Goal: Task Accomplishment & Management: Use online tool/utility

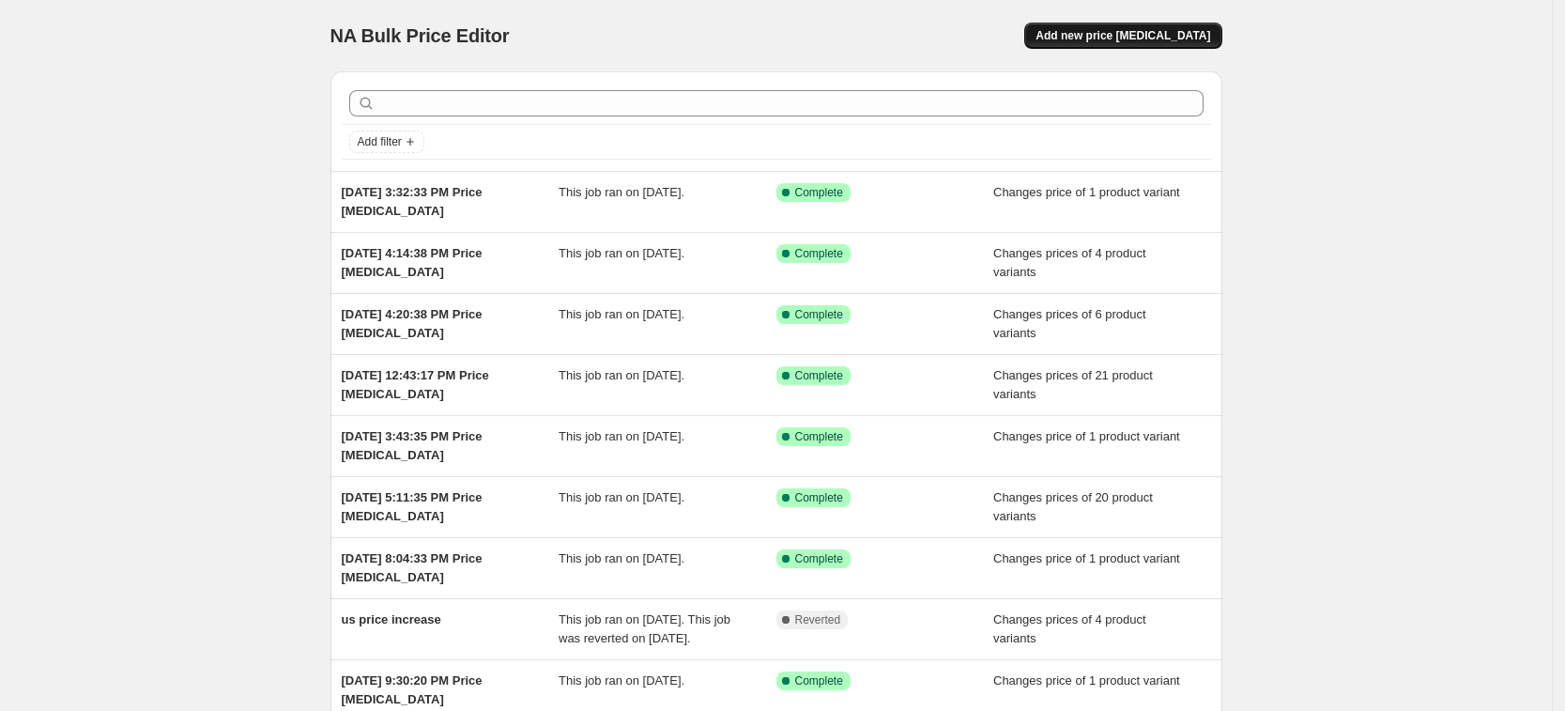
click at [1190, 25] on button "Add new price [MEDICAL_DATA]" at bounding box center [1122, 36] width 197 height 26
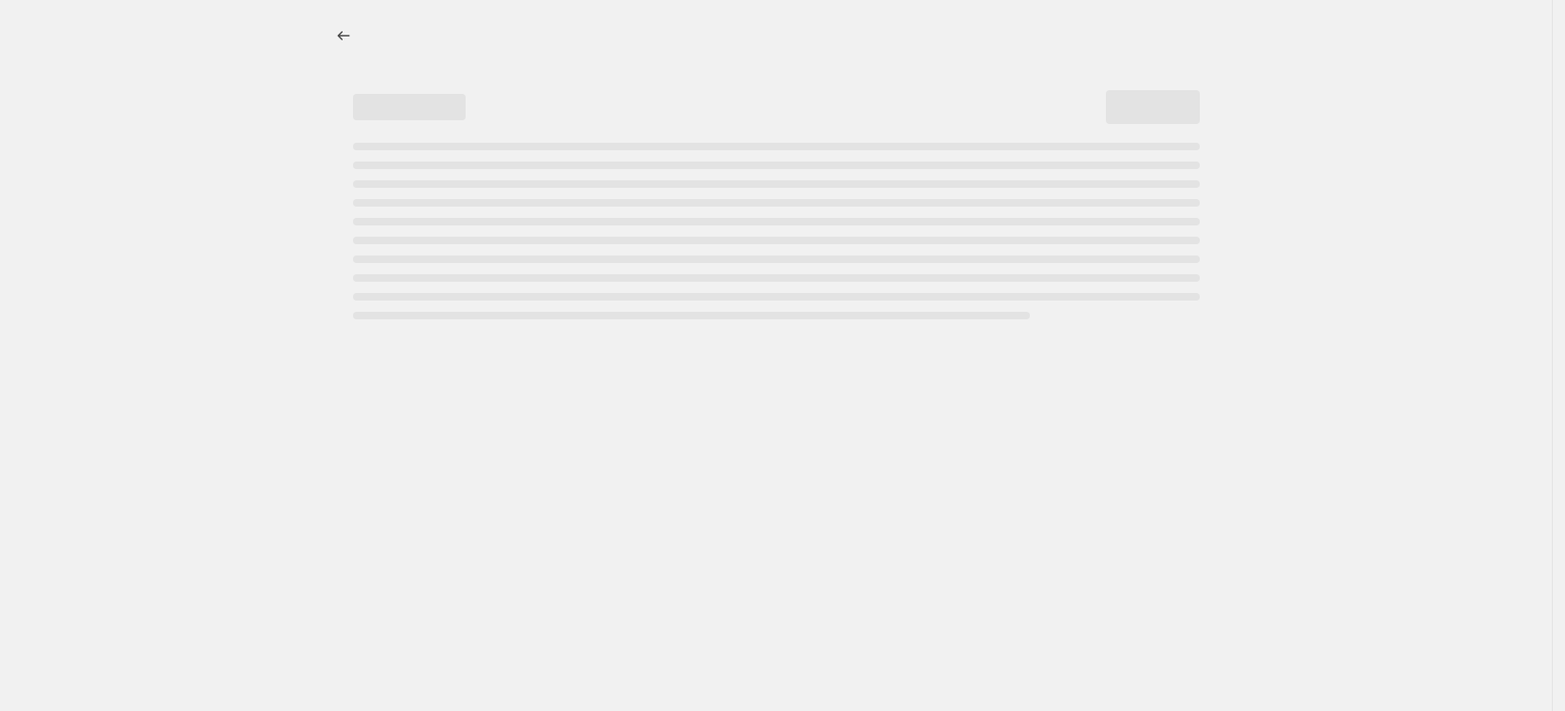
select select "percentage"
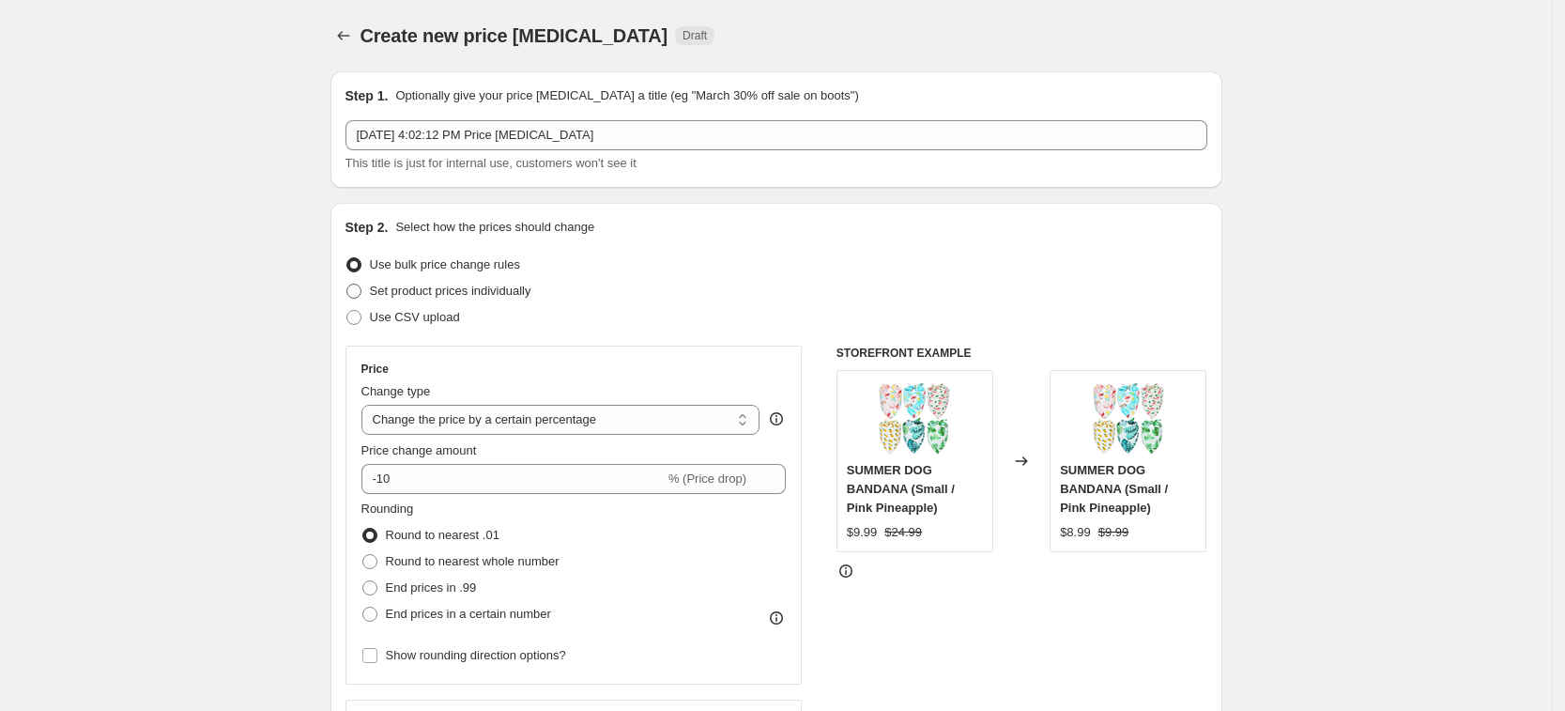
click at [464, 284] on span "Set product prices individually" at bounding box center [451, 291] width 162 height 14
click at [347, 284] on input "Set product prices individually" at bounding box center [347, 284] width 1 height 1
radio input "true"
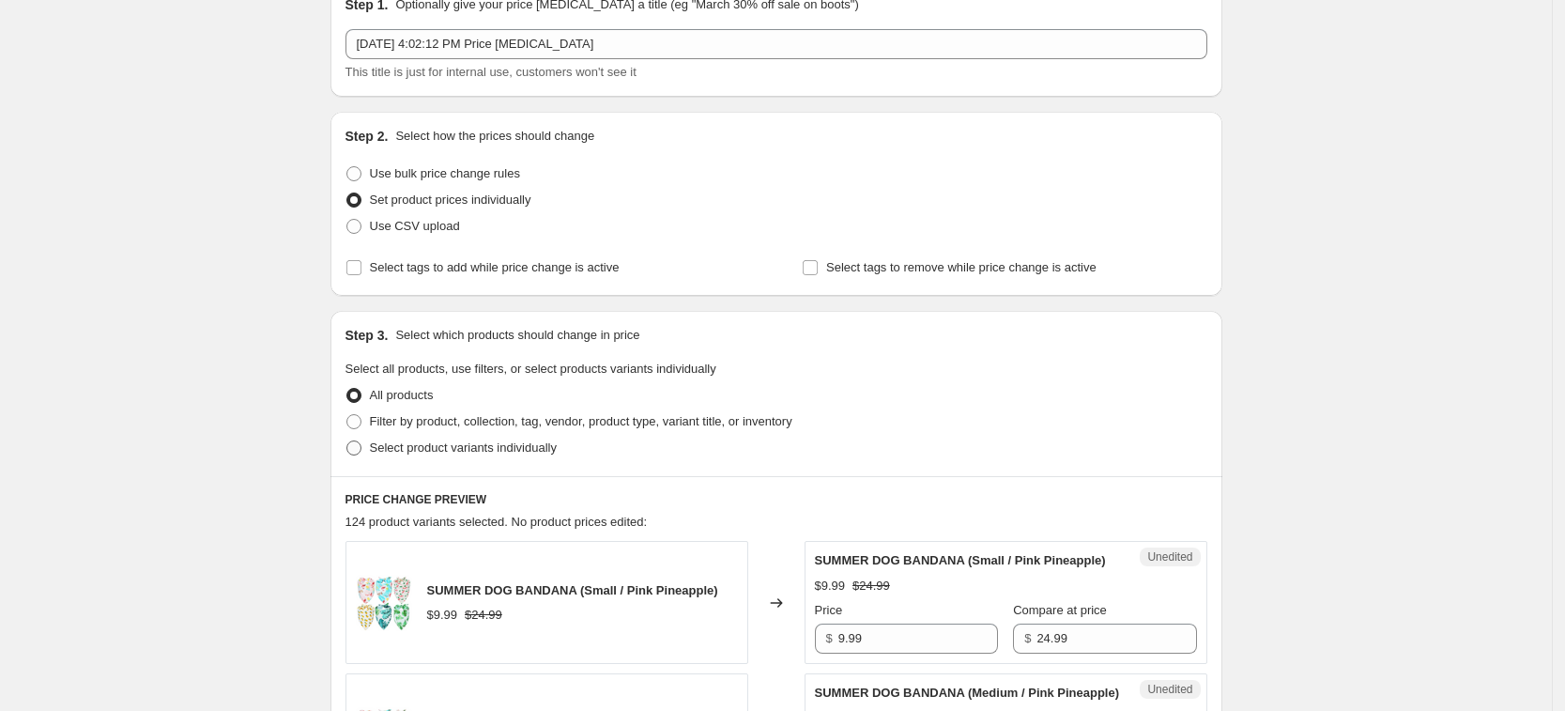
scroll to position [117, 0]
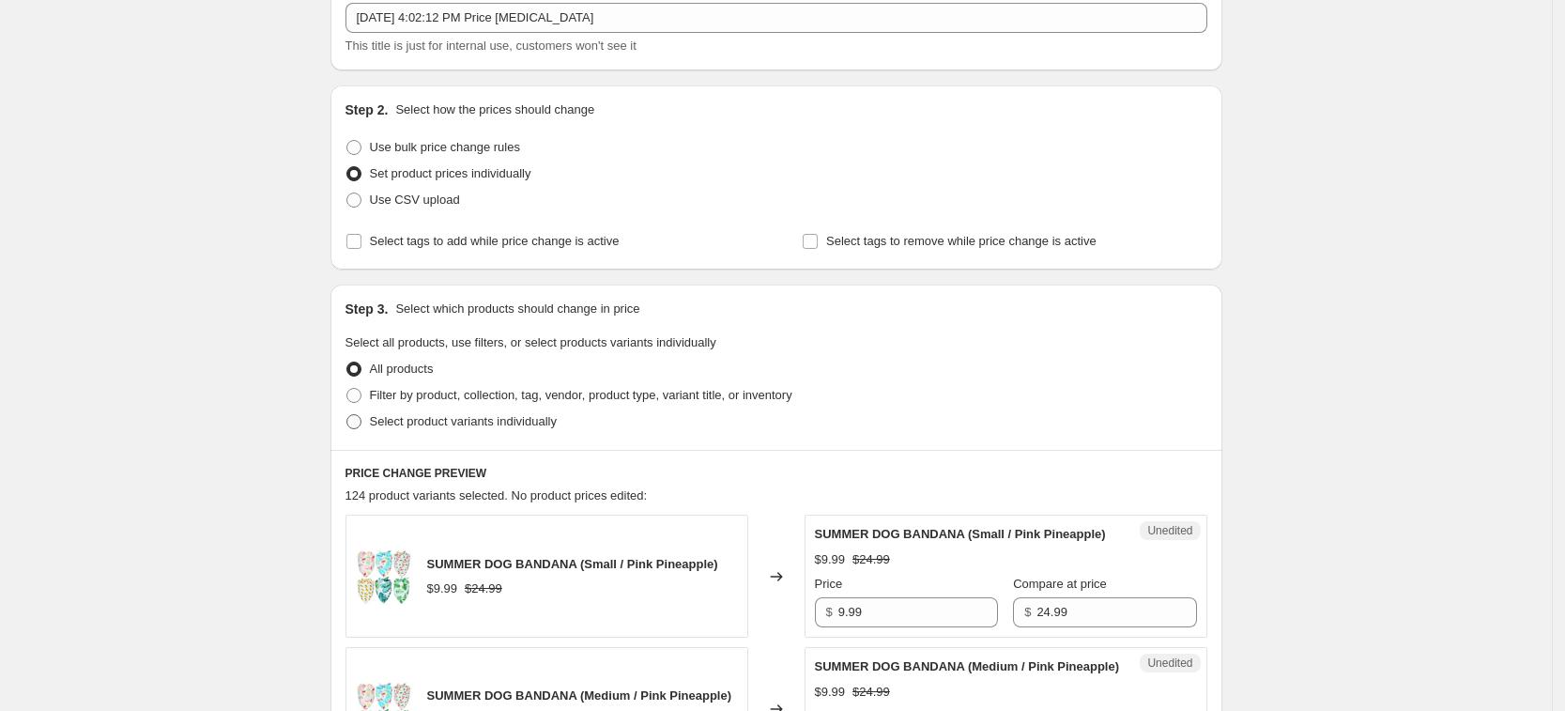
click at [498, 425] on span "Select product variants individually" at bounding box center [463, 421] width 187 height 14
click at [347, 415] on input "Select product variants individually" at bounding box center [347, 414] width 1 height 1
radio input "true"
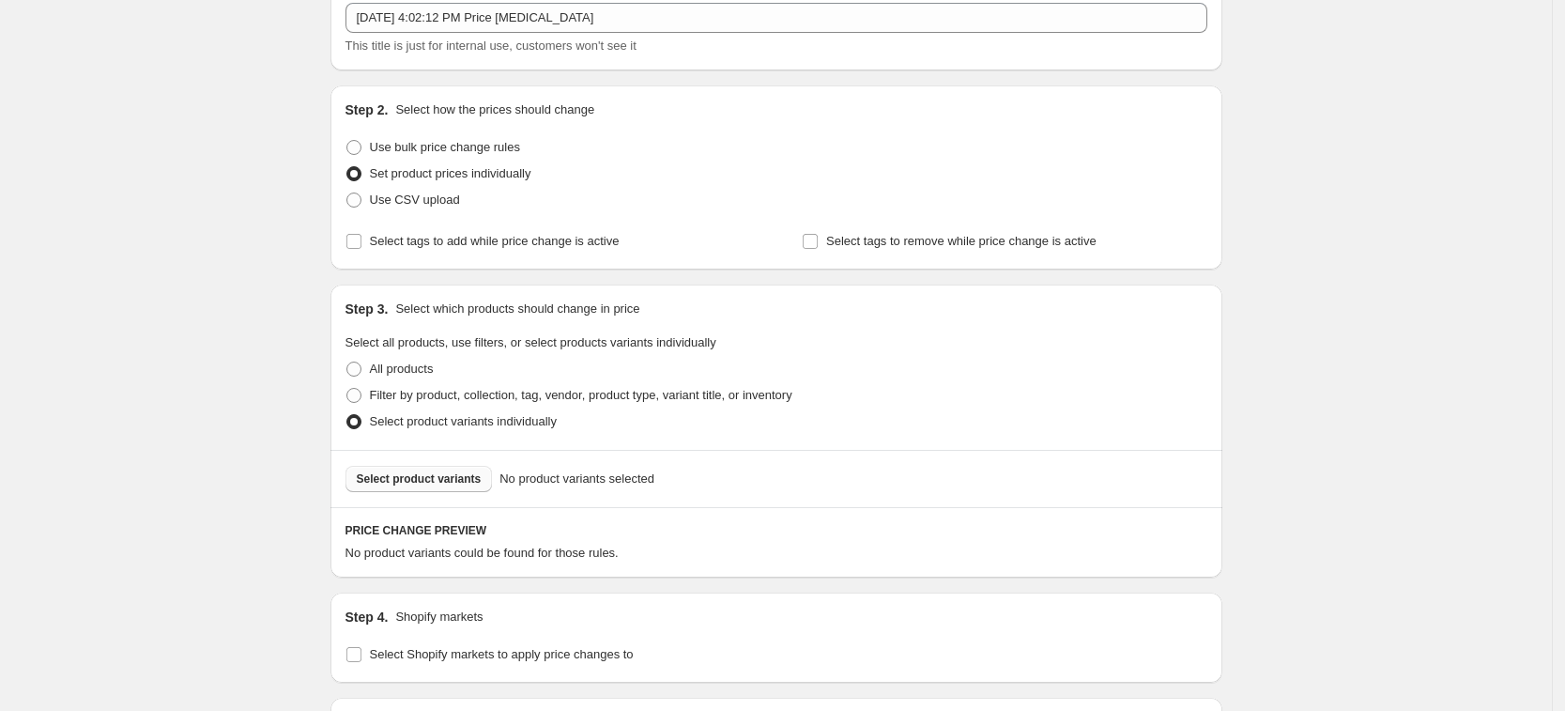
click at [446, 486] on button "Select product variants" at bounding box center [419, 479] width 147 height 26
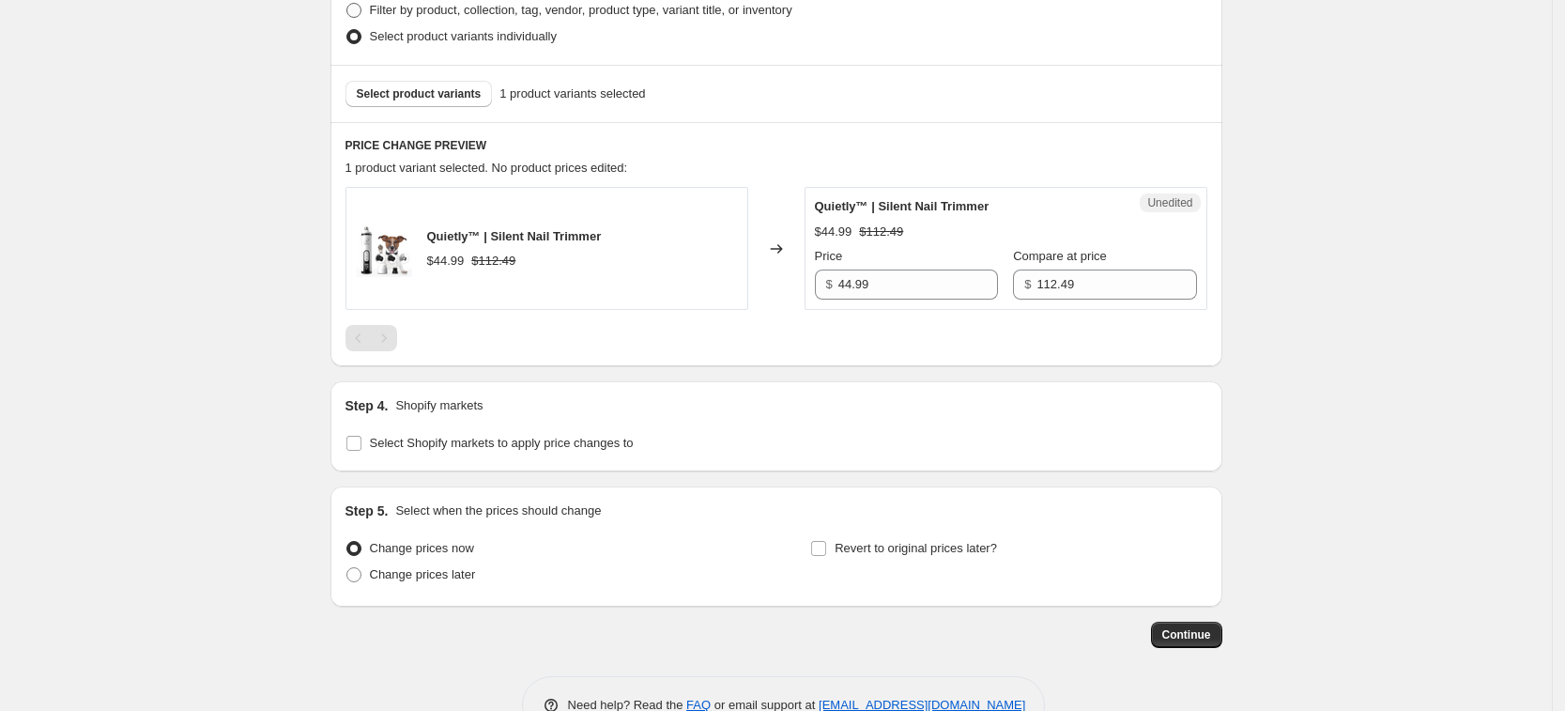
scroll to position [554, 0]
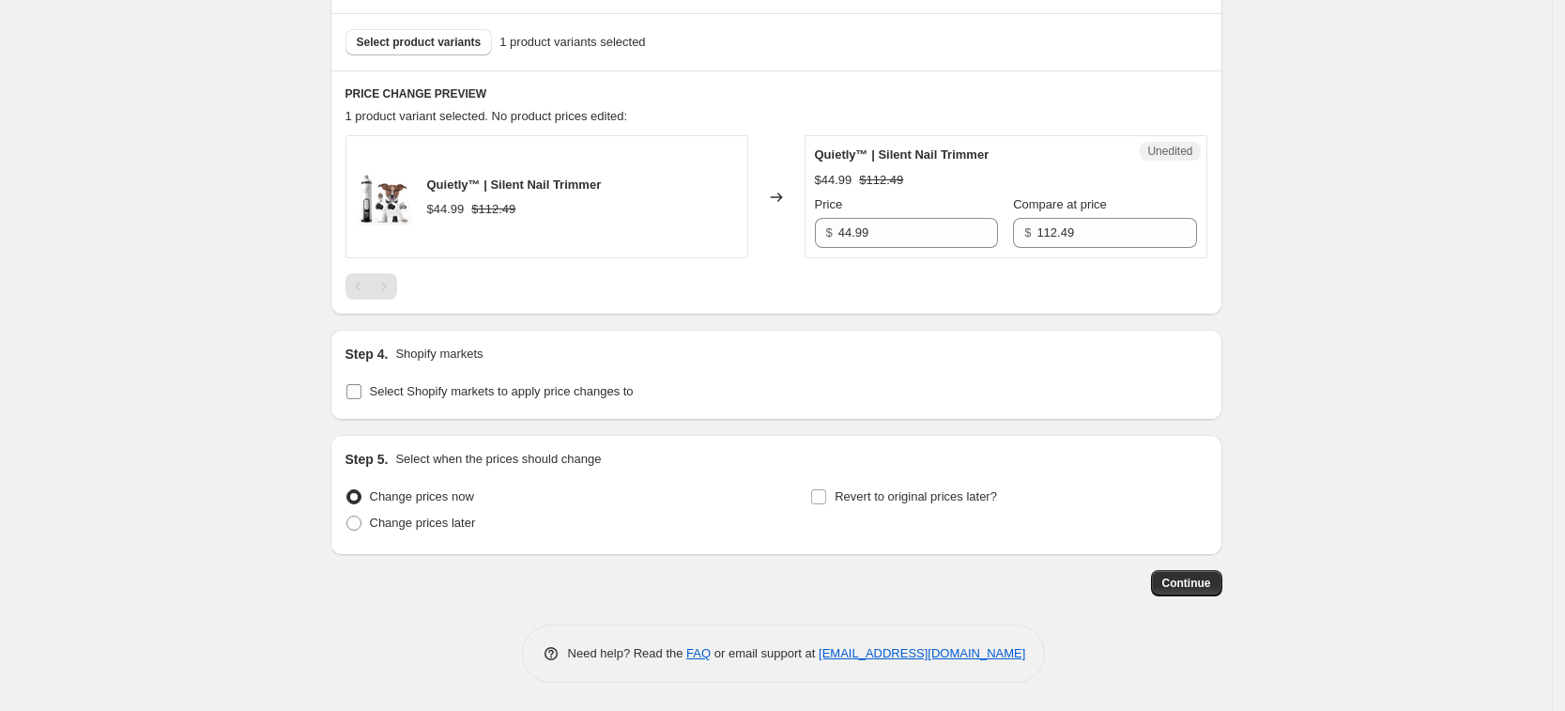
click at [547, 391] on span "Select Shopify markets to apply price changes to" at bounding box center [502, 391] width 264 height 14
click at [362, 391] on input "Select Shopify markets to apply price changes to" at bounding box center [354, 391] width 15 height 15
checkbox input "true"
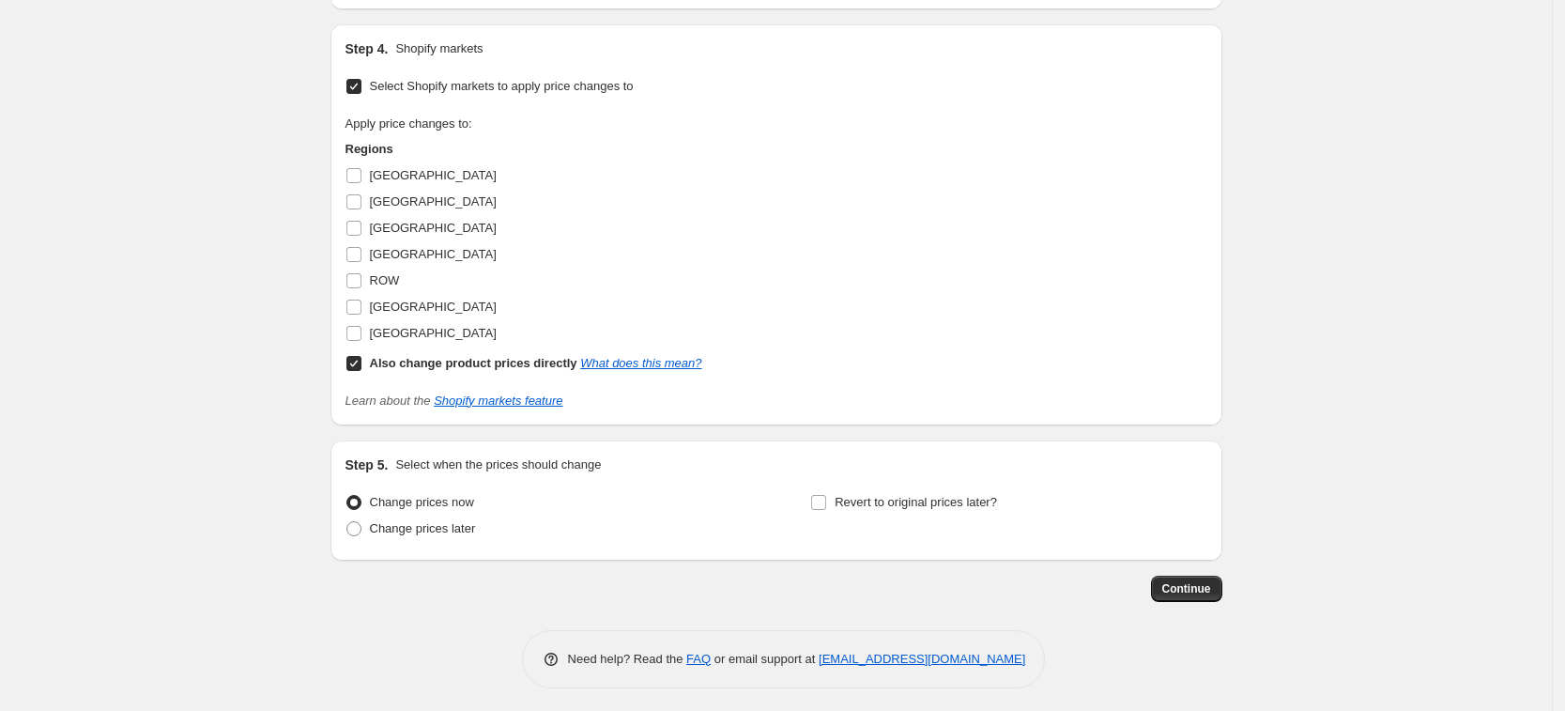
scroll to position [865, 0]
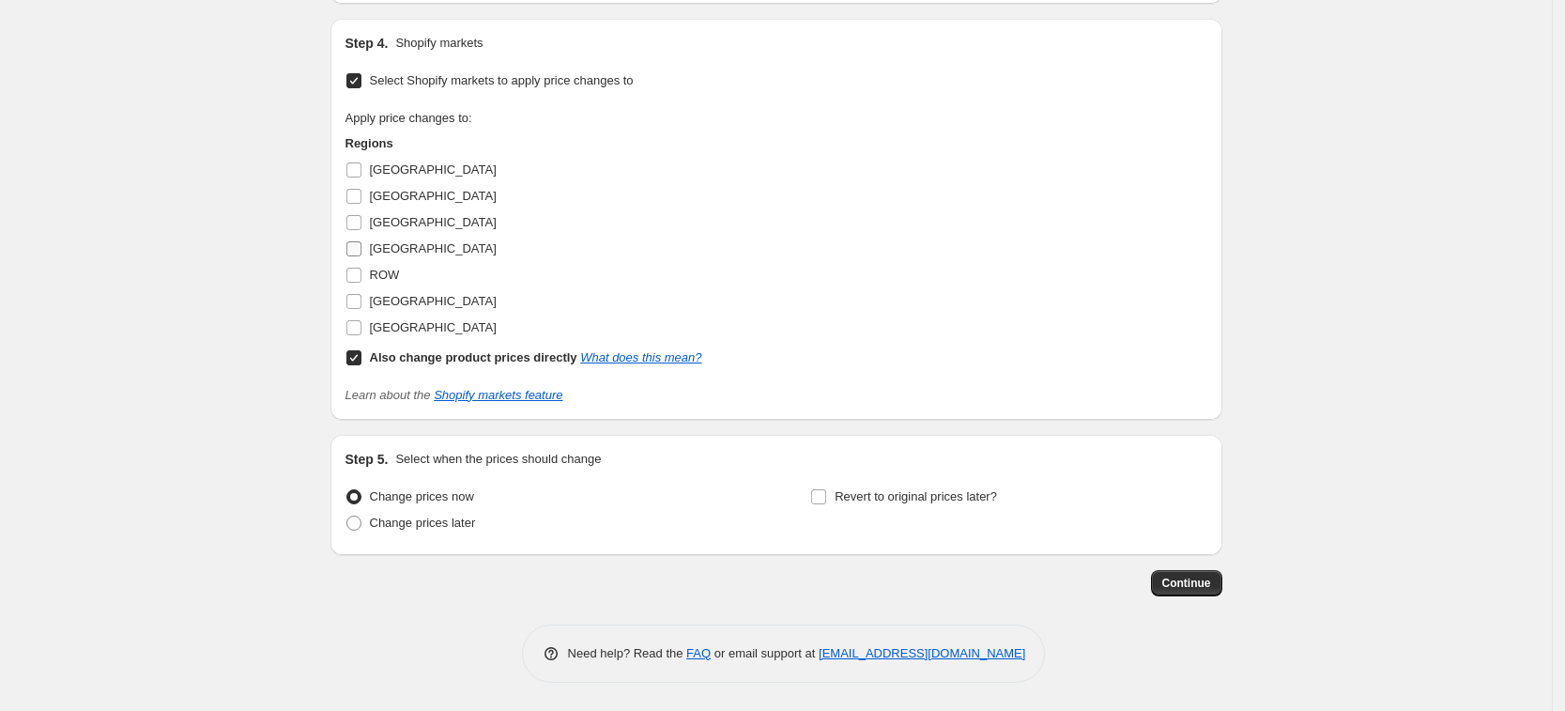
click at [411, 244] on span "[GEOGRAPHIC_DATA]" at bounding box center [433, 248] width 127 height 14
click at [362, 244] on input "[GEOGRAPHIC_DATA]" at bounding box center [354, 248] width 15 height 15
checkbox input "true"
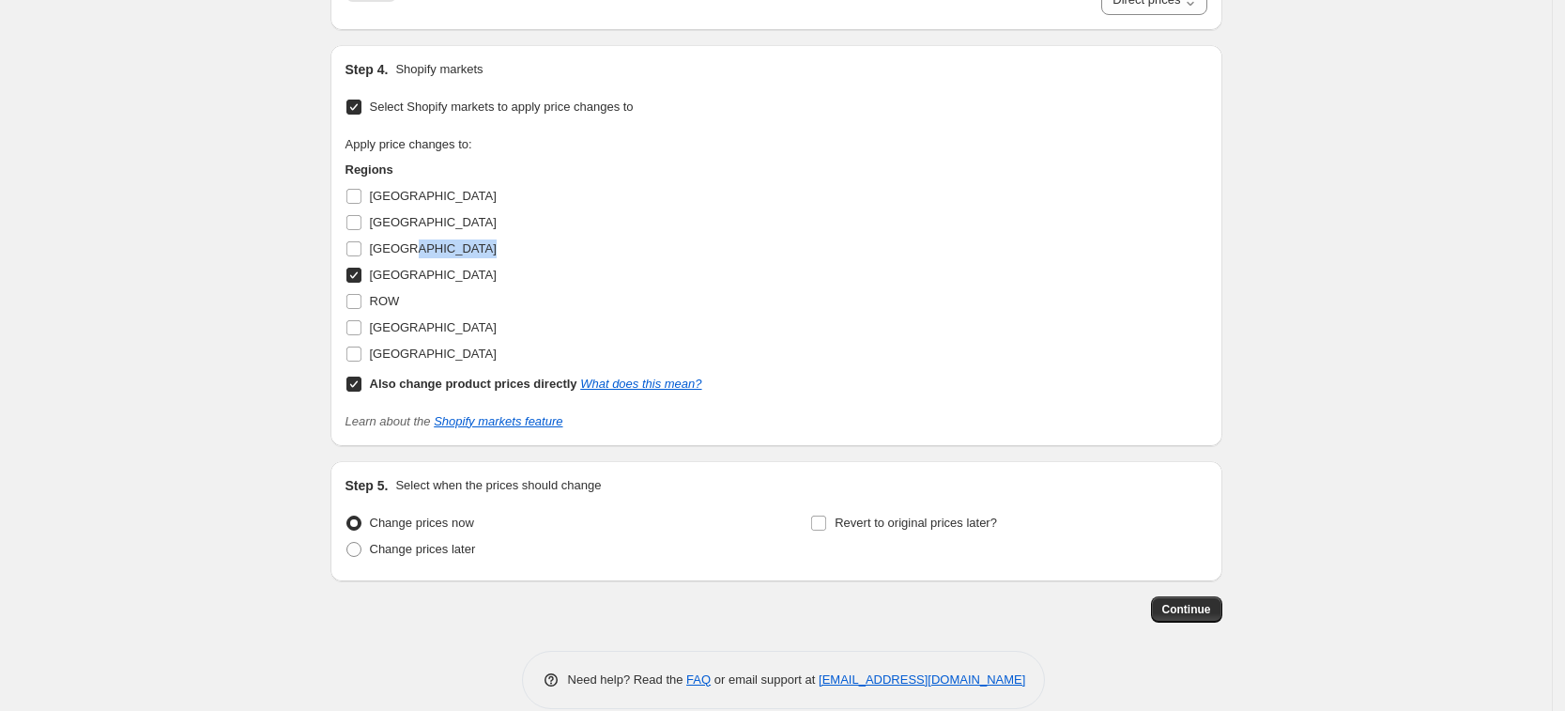
click at [411, 244] on div "[GEOGRAPHIC_DATA]" at bounding box center [524, 249] width 357 height 26
click at [407, 249] on span "[GEOGRAPHIC_DATA]" at bounding box center [433, 248] width 127 height 14
click at [362, 249] on input "[GEOGRAPHIC_DATA]" at bounding box center [354, 248] width 15 height 15
checkbox input "true"
click at [424, 337] on label "[GEOGRAPHIC_DATA]" at bounding box center [421, 328] width 151 height 26
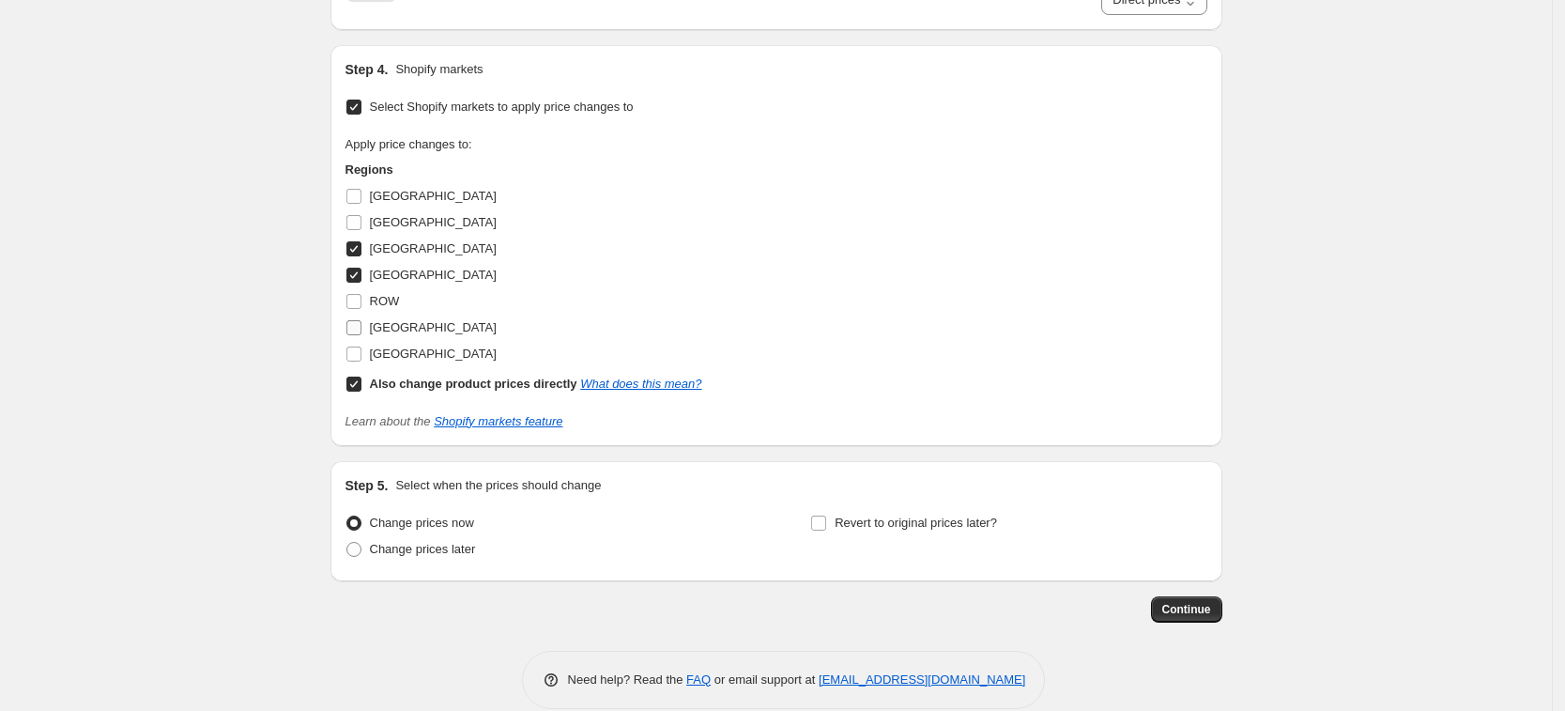
click at [362, 335] on input "[GEOGRAPHIC_DATA]" at bounding box center [354, 327] width 15 height 15
checkbox input "true"
click at [424, 347] on span "[GEOGRAPHIC_DATA]" at bounding box center [433, 354] width 127 height 14
click at [362, 347] on input "[GEOGRAPHIC_DATA]" at bounding box center [354, 354] width 15 height 15
checkbox input "true"
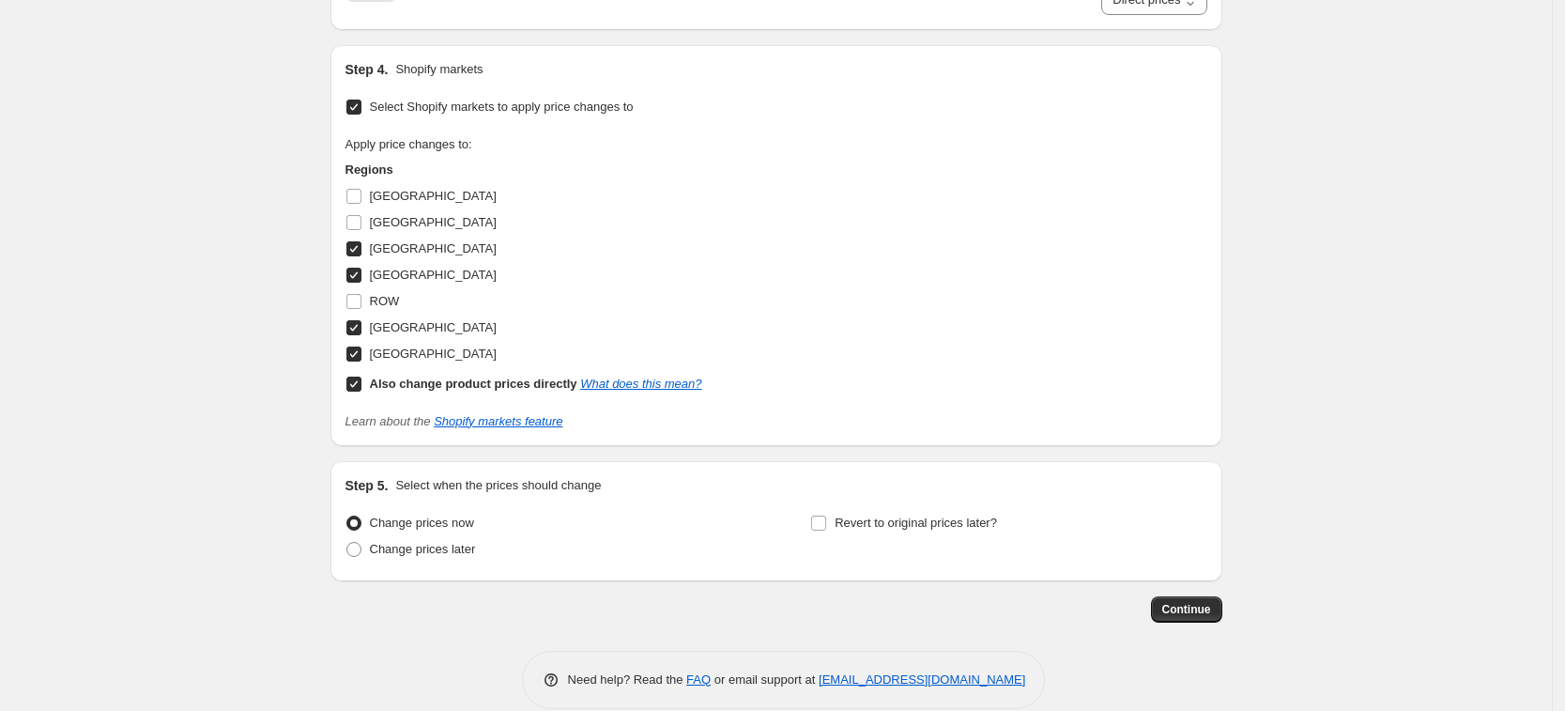
click at [431, 377] on b "Also change product prices directly" at bounding box center [474, 384] width 208 height 14
click at [362, 377] on input "Also change product prices directly What does this mean?" at bounding box center [354, 384] width 15 height 15
checkbox input "false"
select select "65872068892"
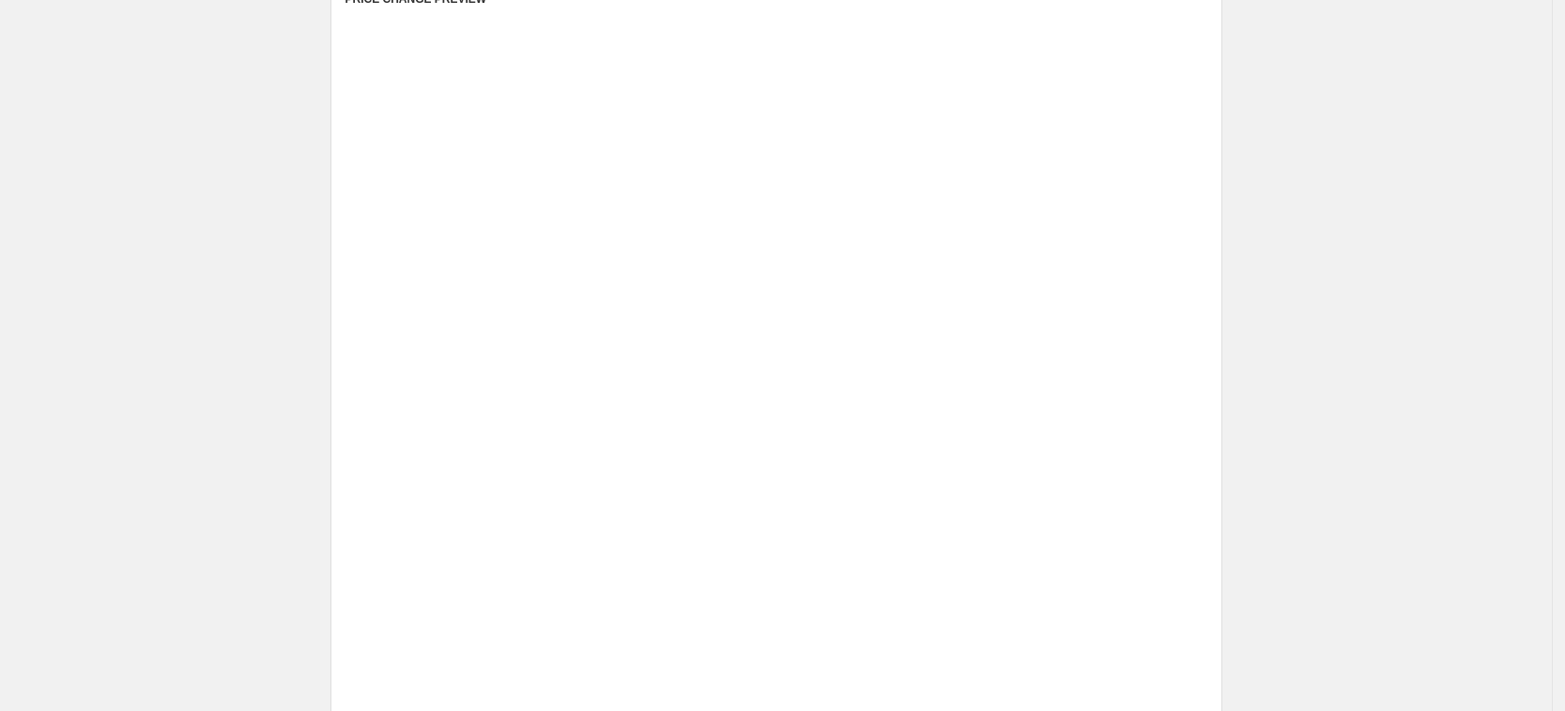
scroll to position [513, 0]
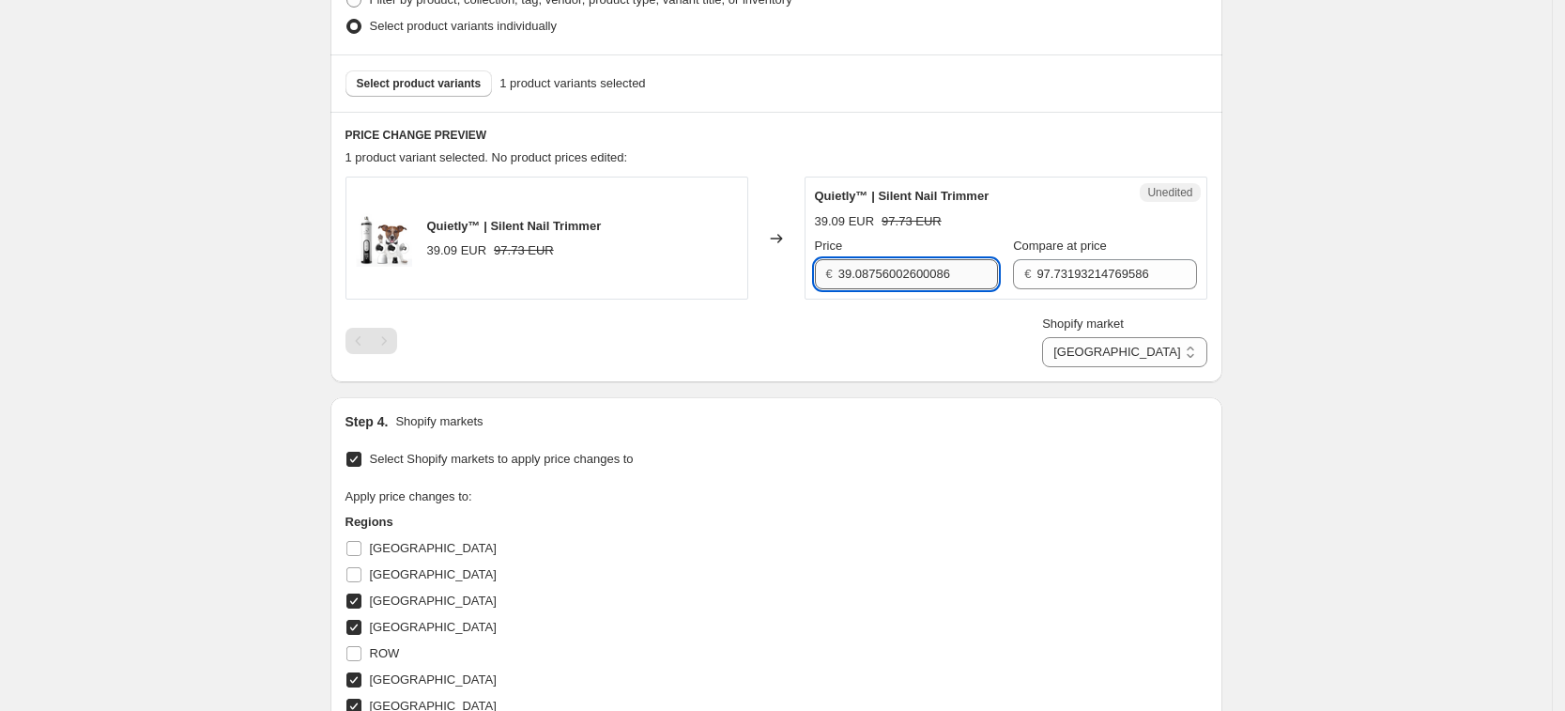
click at [886, 278] on input "39.08756002600086" at bounding box center [919, 274] width 160 height 30
type input "44.99"
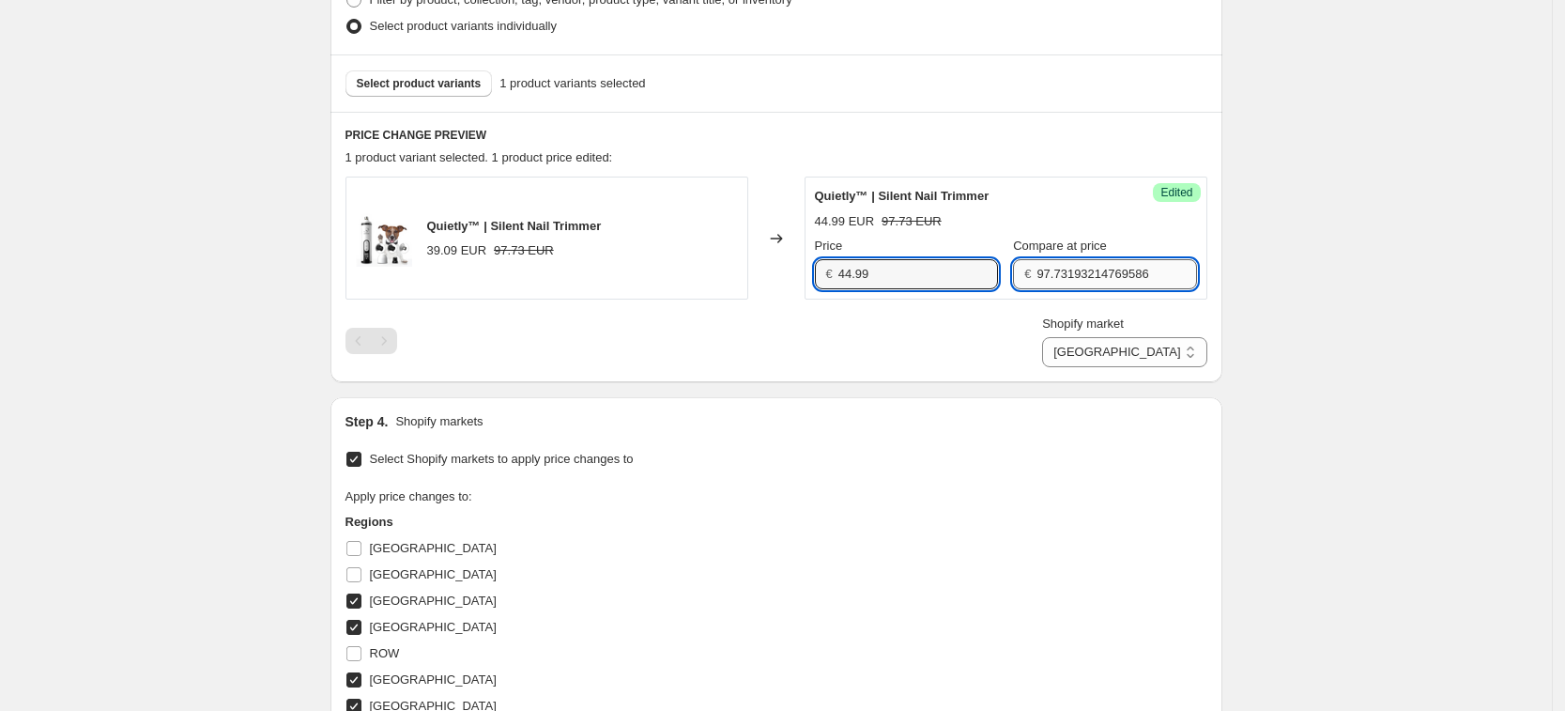
click at [1055, 280] on input "97.73193214769586" at bounding box center [1117, 274] width 160 height 30
click at [1002, 319] on div "Shopify market [GEOGRAPHIC_DATA] [GEOGRAPHIC_DATA] [GEOGRAPHIC_DATA] [GEOGRAPHI…" at bounding box center [777, 341] width 862 height 53
click at [1122, 270] on input "112.46" at bounding box center [1117, 274] width 160 height 30
type input "112.49"
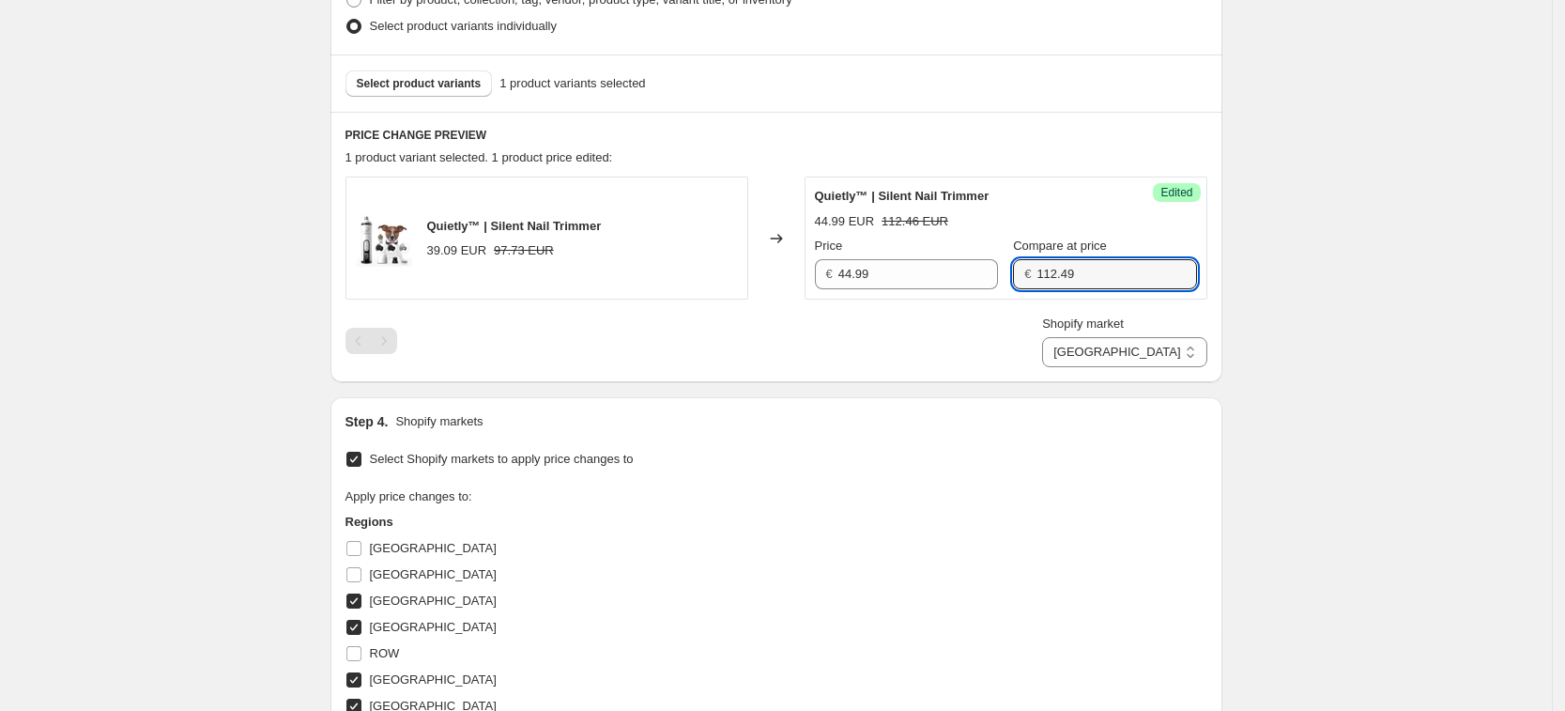
click at [1036, 328] on div "Shopify market [GEOGRAPHIC_DATA] [GEOGRAPHIC_DATA] [GEOGRAPHIC_DATA] [GEOGRAPHI…" at bounding box center [777, 341] width 862 height 53
click at [1207, 362] on select "[GEOGRAPHIC_DATA] [GEOGRAPHIC_DATA] [GEOGRAPHIC_DATA] [GEOGRAPHIC_DATA]" at bounding box center [1124, 352] width 164 height 30
select select "65872134428"
click at [1127, 367] on select "[GEOGRAPHIC_DATA] [GEOGRAPHIC_DATA] [GEOGRAPHIC_DATA] [GEOGRAPHIC_DATA]" at bounding box center [1124, 352] width 164 height 30
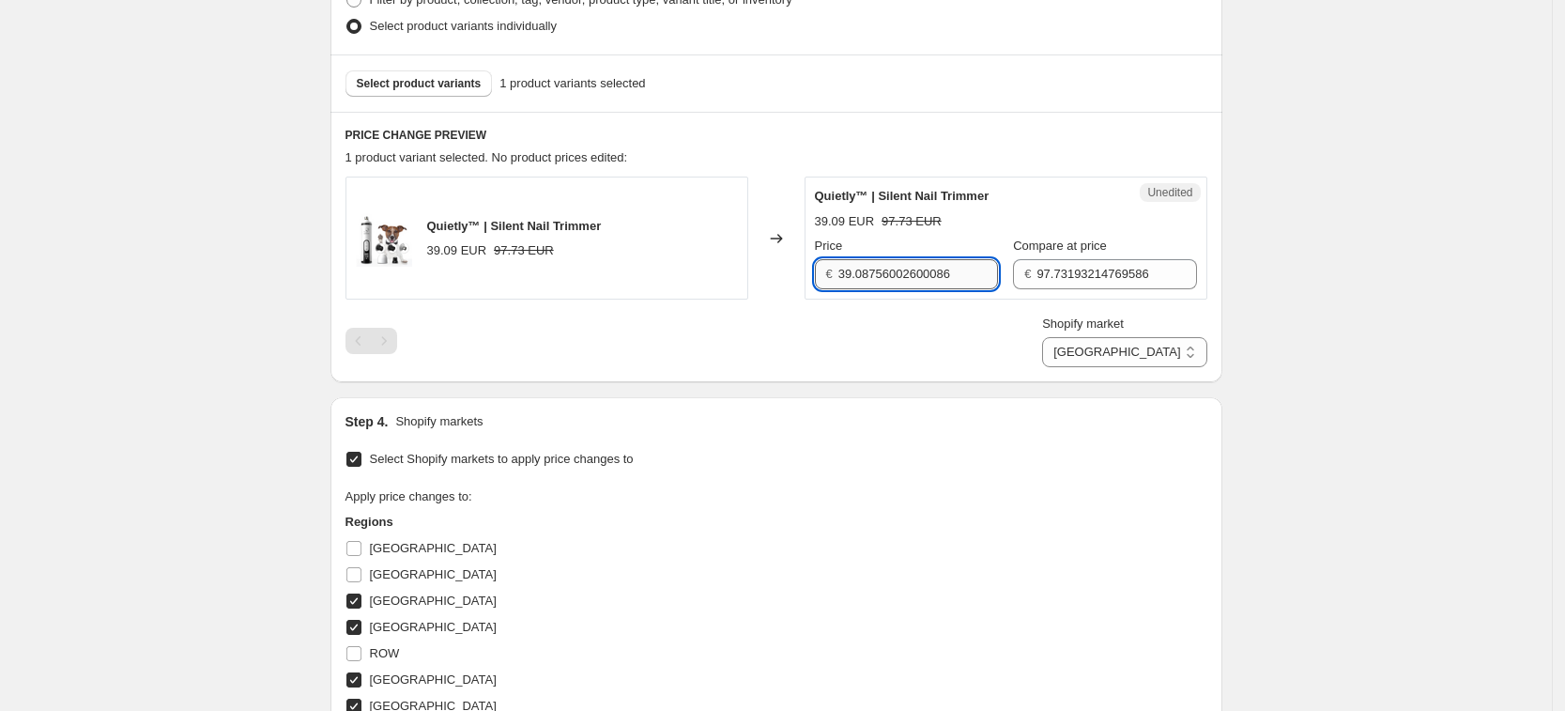
click at [872, 265] on input "39.08756002600086" at bounding box center [919, 274] width 160 height 30
type input "44.99"
click at [1148, 283] on input "97.73193214769586" at bounding box center [1117, 274] width 160 height 30
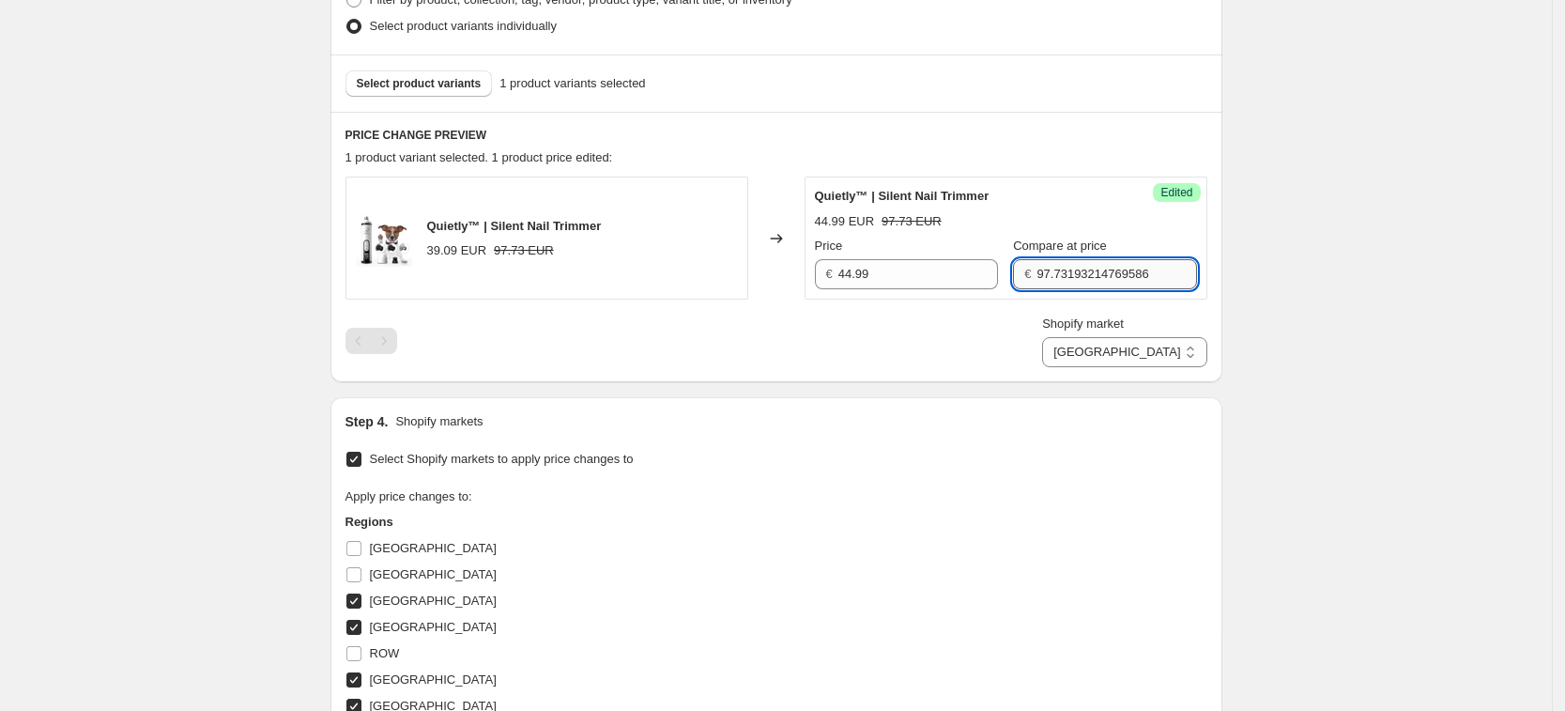
click at [1148, 283] on input "97.73193214769586" at bounding box center [1117, 274] width 160 height 30
drag, startPoint x: 1043, startPoint y: 270, endPoint x: 1033, endPoint y: 269, distance: 10.5
click at [1037, 269] on input "124.99" at bounding box center [1117, 274] width 160 height 30
drag, startPoint x: 1024, startPoint y: 291, endPoint x: 1037, endPoint y: 302, distance: 16.6
click at [1024, 291] on div "Success Edited Quietly™ | Silent Nail Trimmer 44.99 EUR 97.73 EUR Price € 44.99…" at bounding box center [1006, 238] width 403 height 123
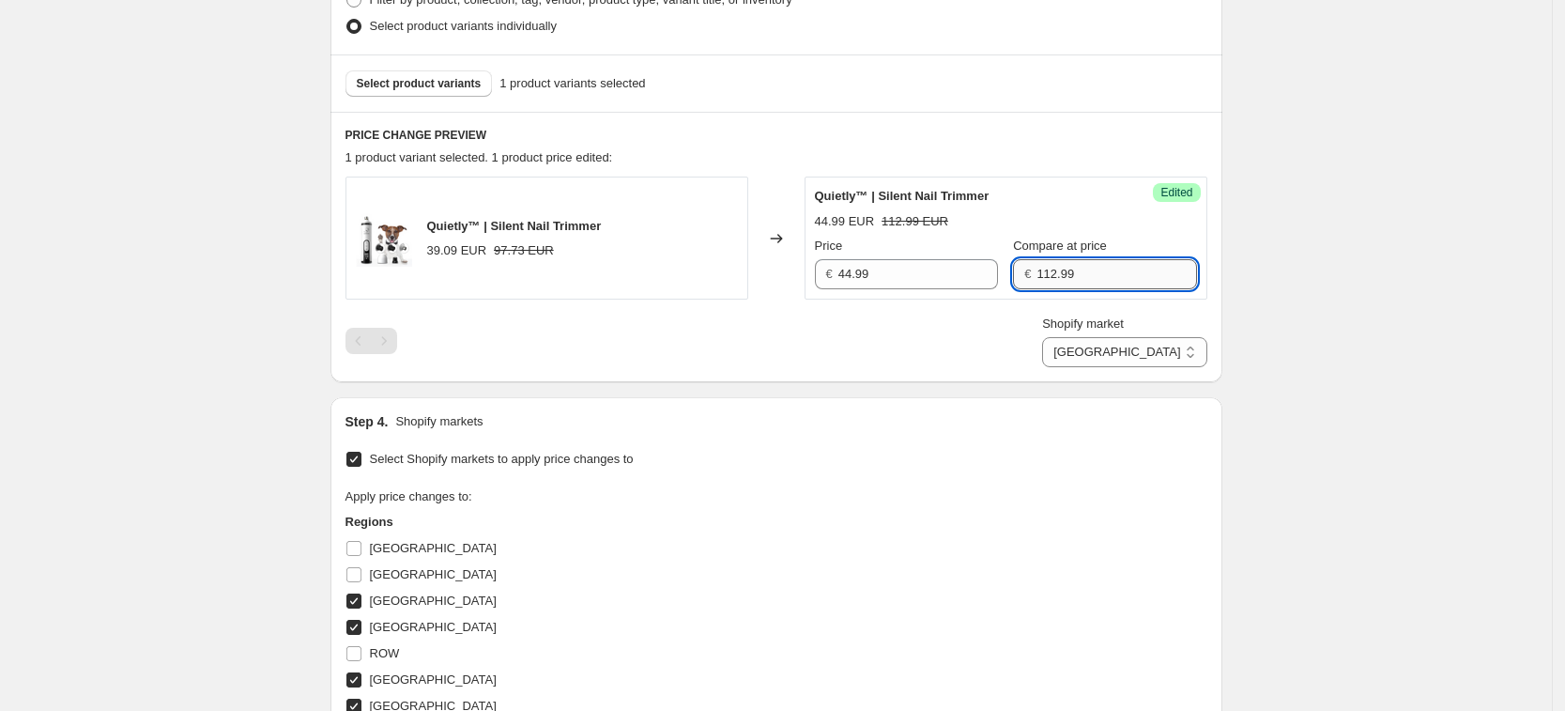
click at [1055, 276] on input "112.99" at bounding box center [1117, 274] width 160 height 30
type input "112.49"
click at [1192, 353] on select "[GEOGRAPHIC_DATA] [GEOGRAPHIC_DATA] [GEOGRAPHIC_DATA] [GEOGRAPHIC_DATA]" at bounding box center [1124, 352] width 164 height 30
click at [1132, 367] on select "[GEOGRAPHIC_DATA] [GEOGRAPHIC_DATA] [GEOGRAPHIC_DATA] [GEOGRAPHIC_DATA]" at bounding box center [1124, 352] width 164 height 30
drag, startPoint x: 1161, startPoint y: 347, endPoint x: 1161, endPoint y: 363, distance: 16.0
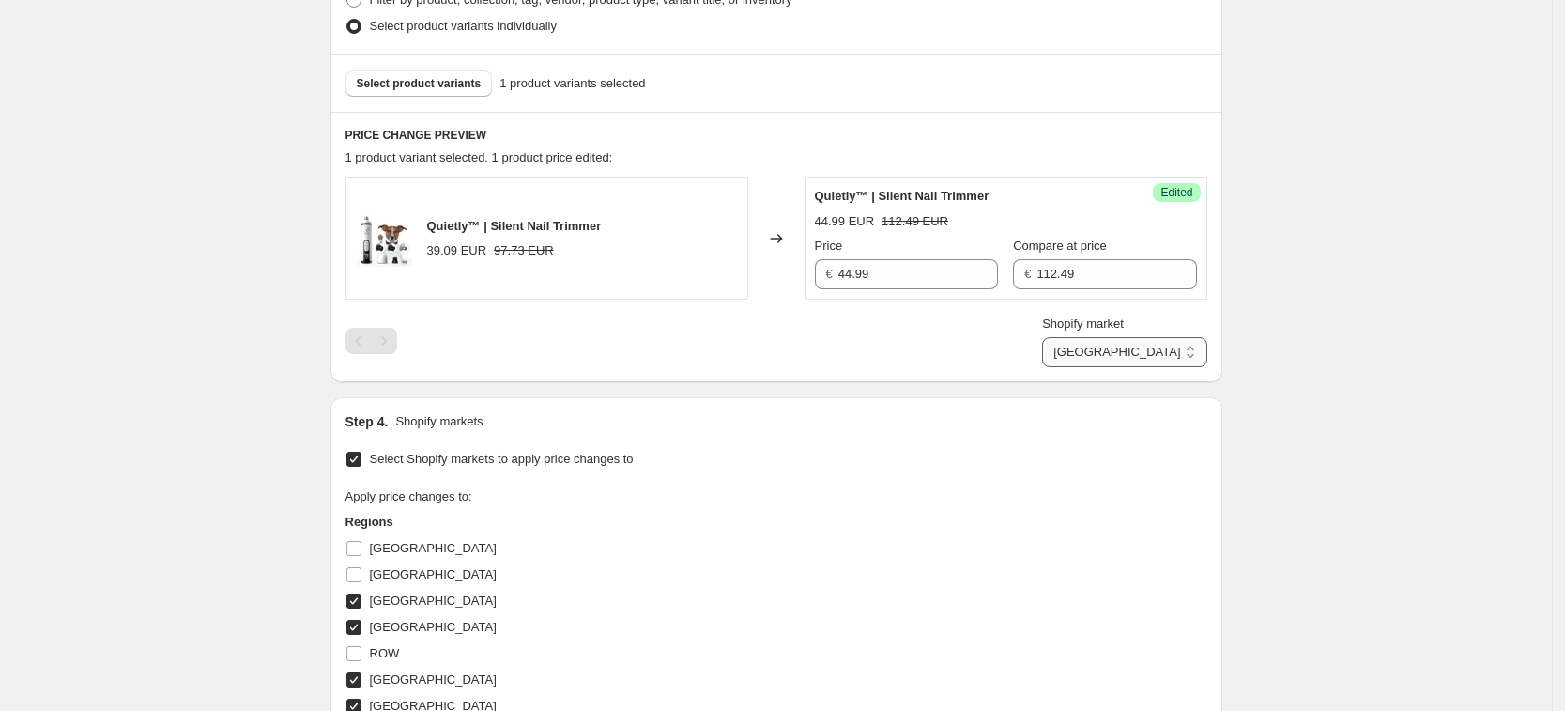
click at [1161, 347] on select "[GEOGRAPHIC_DATA] [GEOGRAPHIC_DATA] [GEOGRAPHIC_DATA] [GEOGRAPHIC_DATA]" at bounding box center [1124, 352] width 164 height 30
select select "65872167196"
click at [1086, 367] on select "[GEOGRAPHIC_DATA] [GEOGRAPHIC_DATA] [GEOGRAPHIC_DATA] [GEOGRAPHIC_DATA]" at bounding box center [1124, 352] width 164 height 30
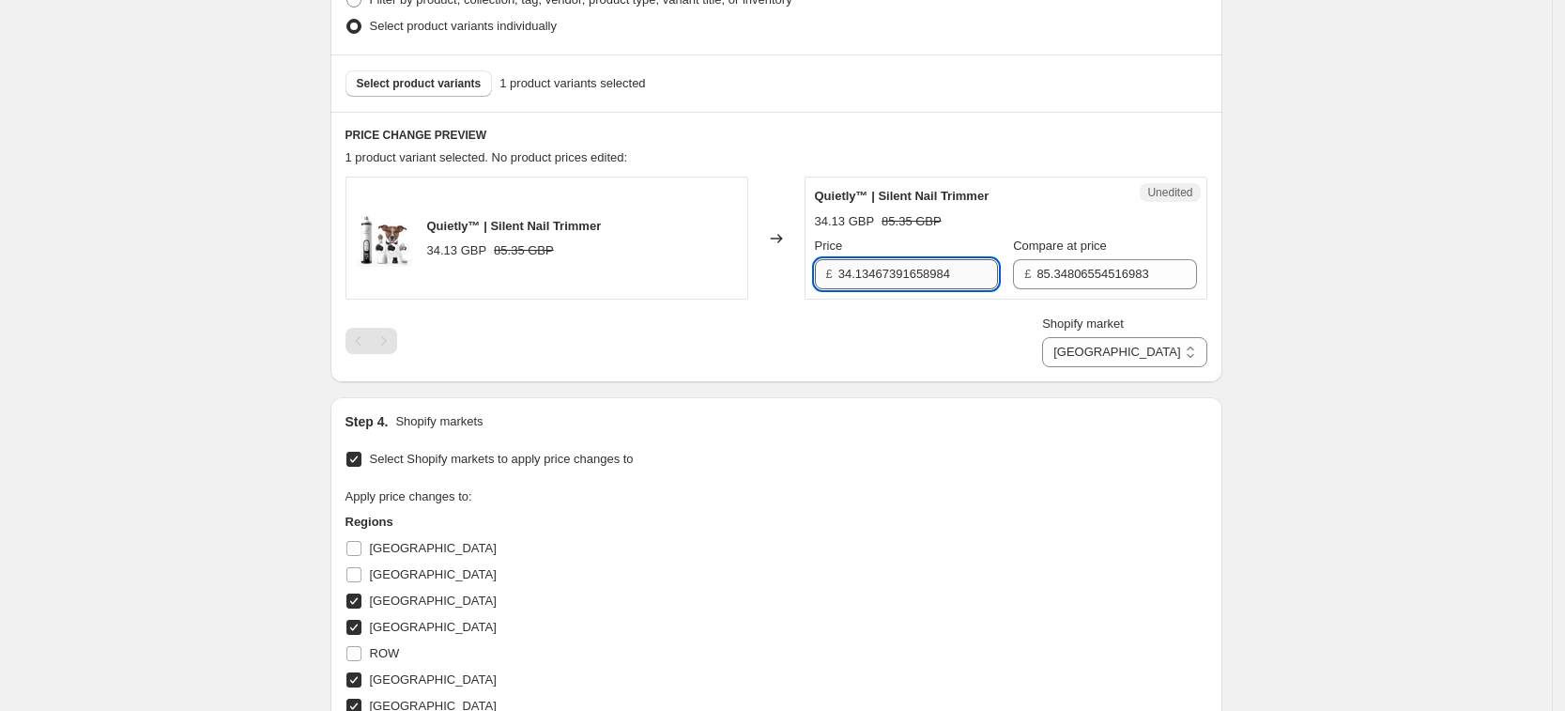
click at [916, 269] on input "34.13467391658984" at bounding box center [919, 274] width 160 height 30
type input "44.99"
click at [1057, 275] on input "85.34806554516983" at bounding box center [1117, 274] width 160 height 30
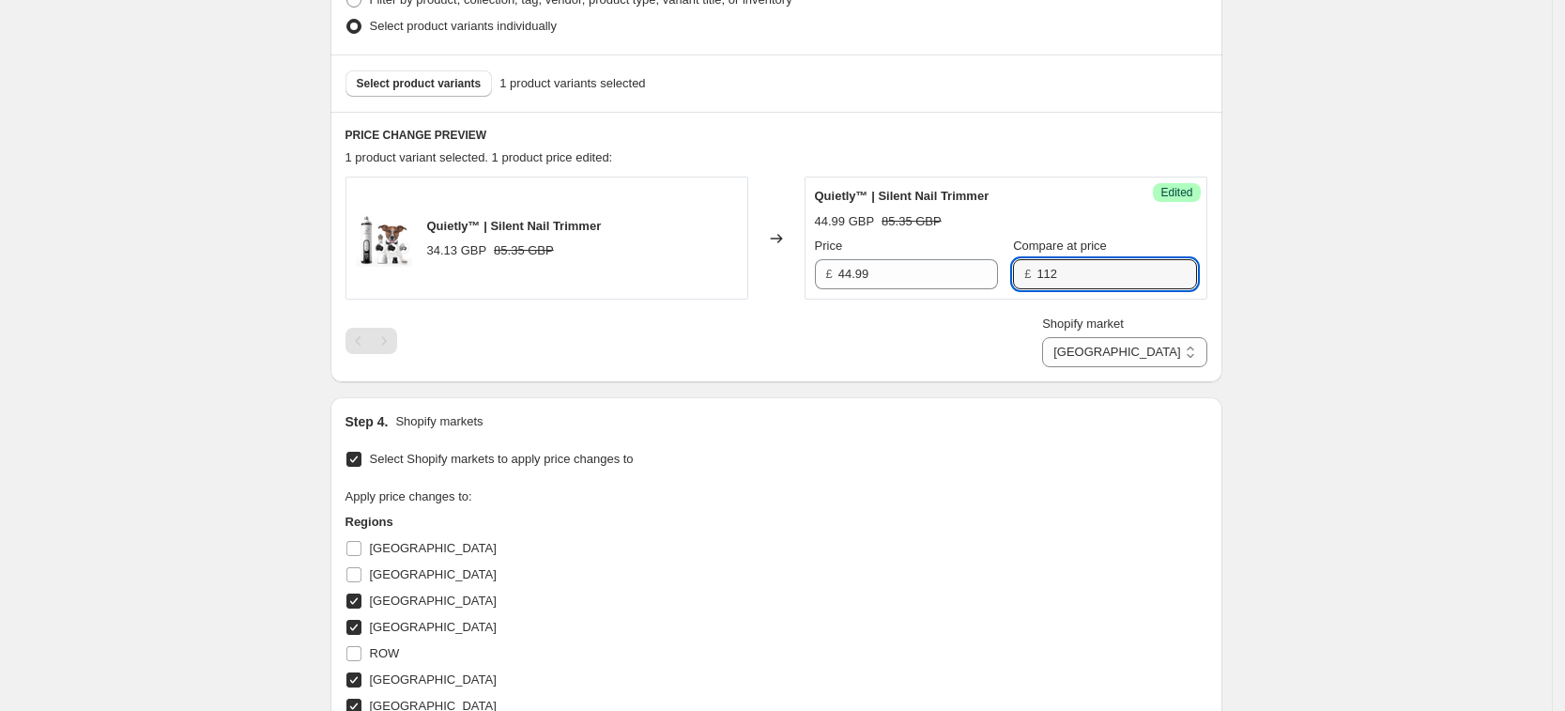
type input "112.49"
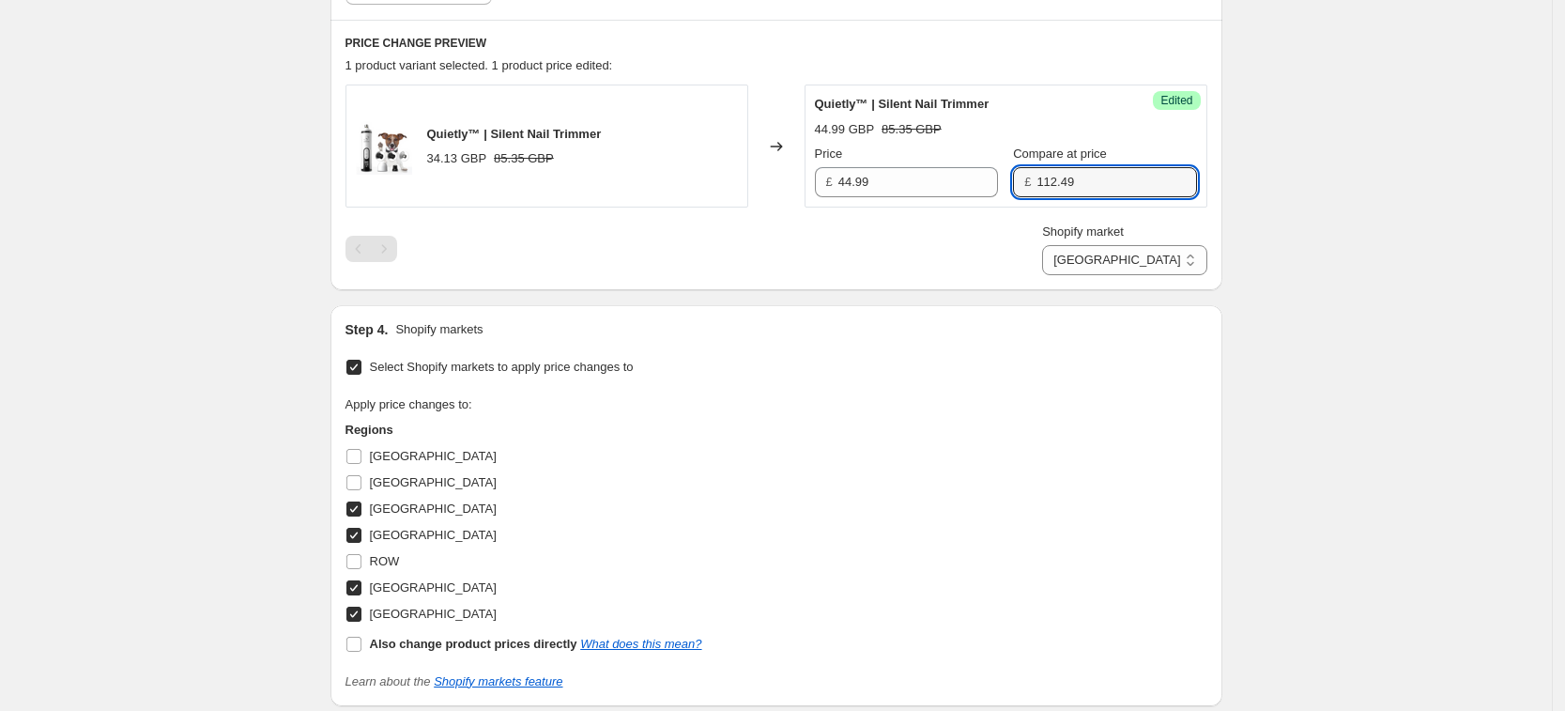
scroll to position [891, 0]
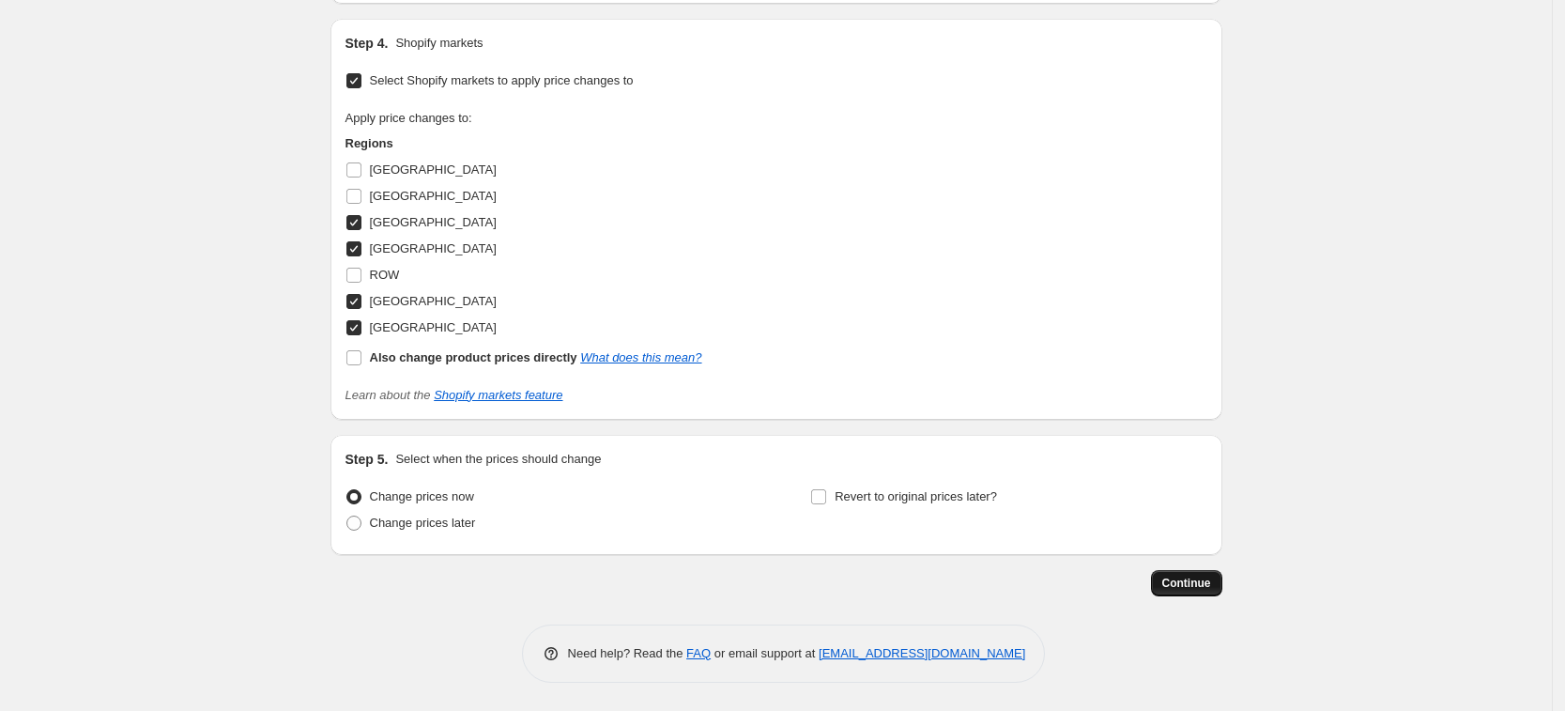
click at [1223, 585] on button "Continue" at bounding box center [1186, 583] width 71 height 26
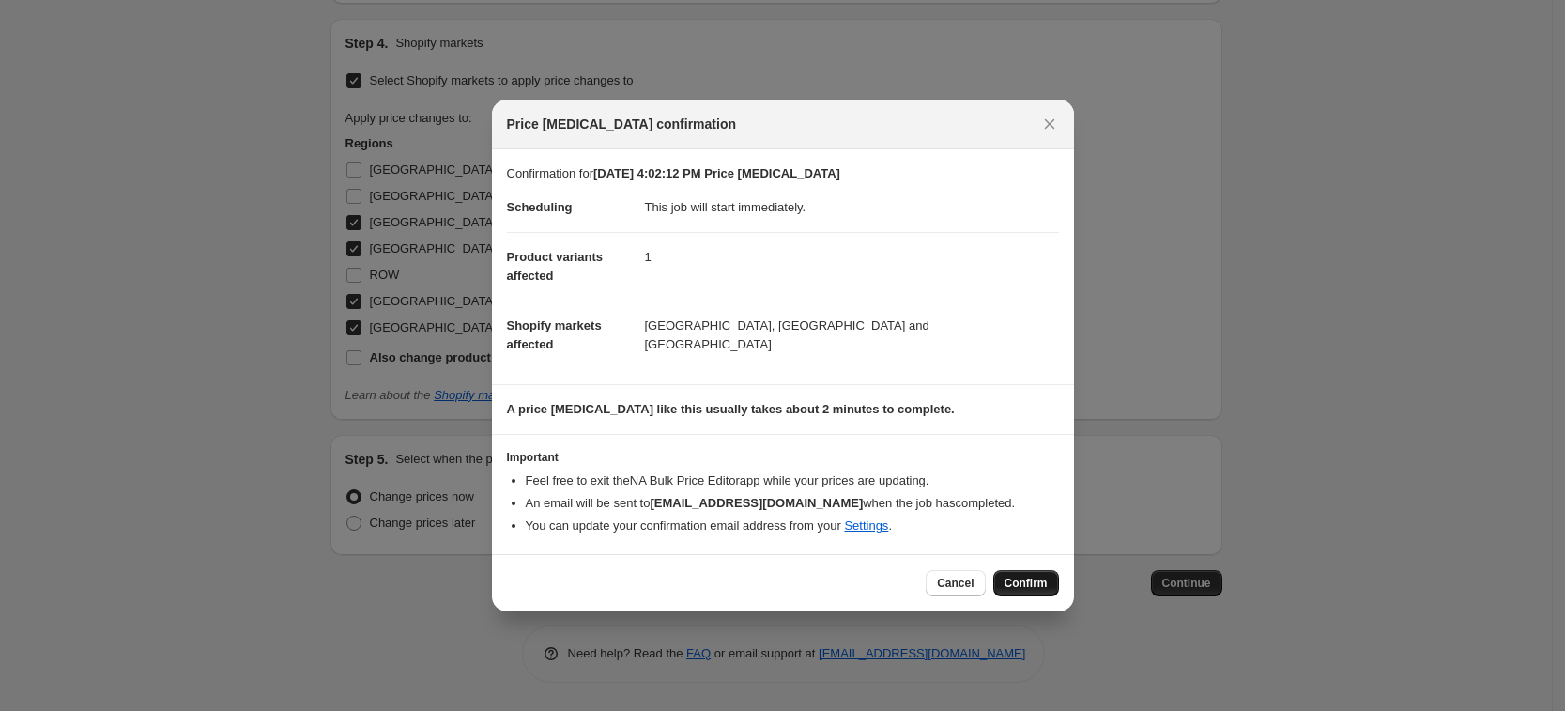
click at [1035, 584] on span "Confirm" at bounding box center [1026, 583] width 43 height 15
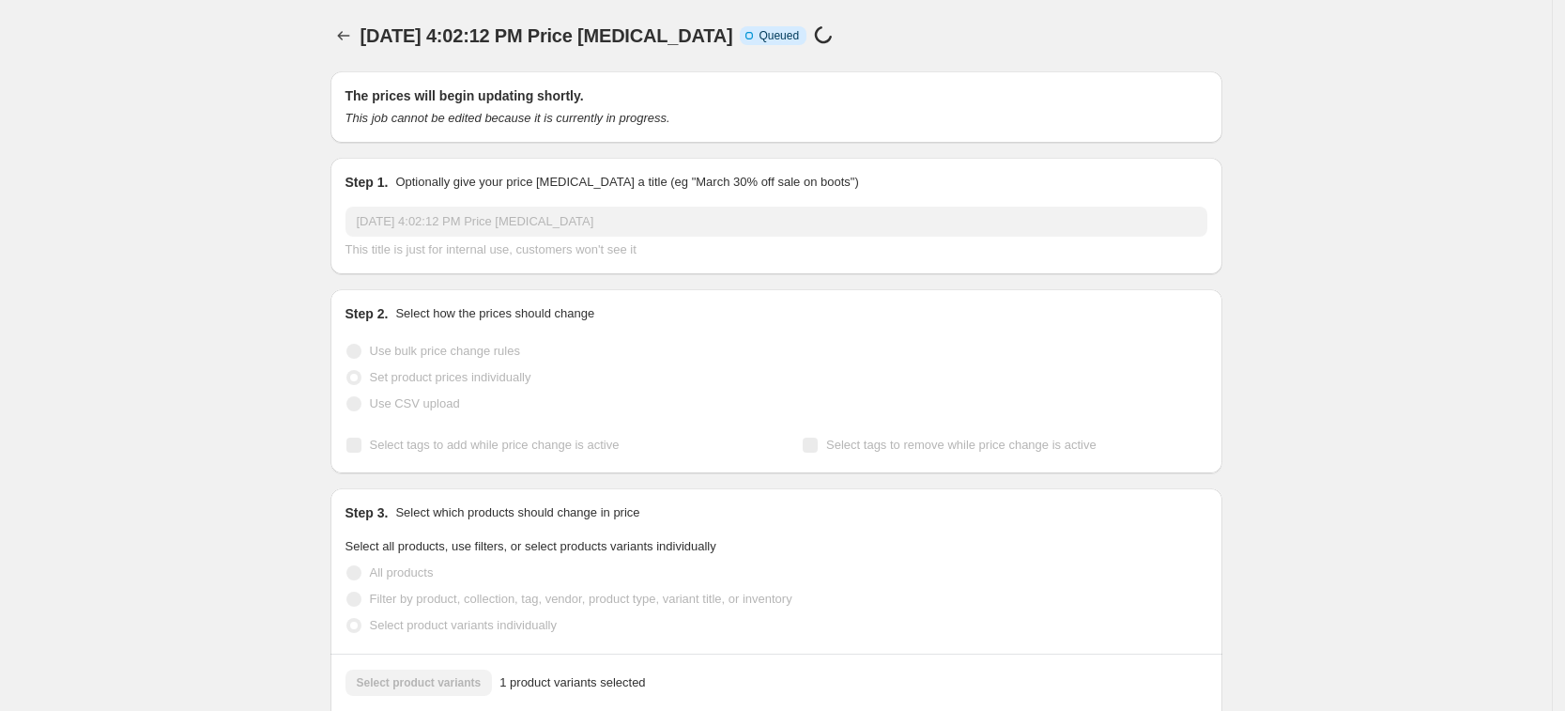
select select "65872167196"
